Goal: Communication & Community: Answer question/provide support

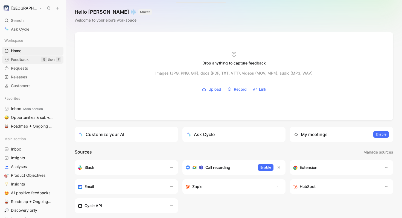
click at [22, 62] on span "Feedback" at bounding box center [20, 59] width 18 height 5
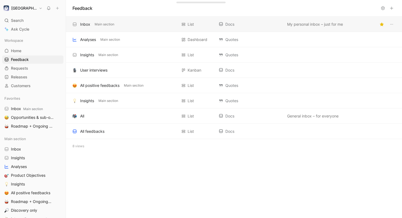
click at [133, 25] on div "Inbox Main section" at bounding box center [124, 24] width 105 height 7
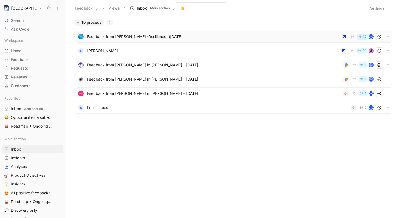
click at [142, 39] on span "Feedback from [PERSON_NAME] (Resilience) ([DATE])" at bounding box center [213, 36] width 252 height 7
